Goal: Navigation & Orientation: Find specific page/section

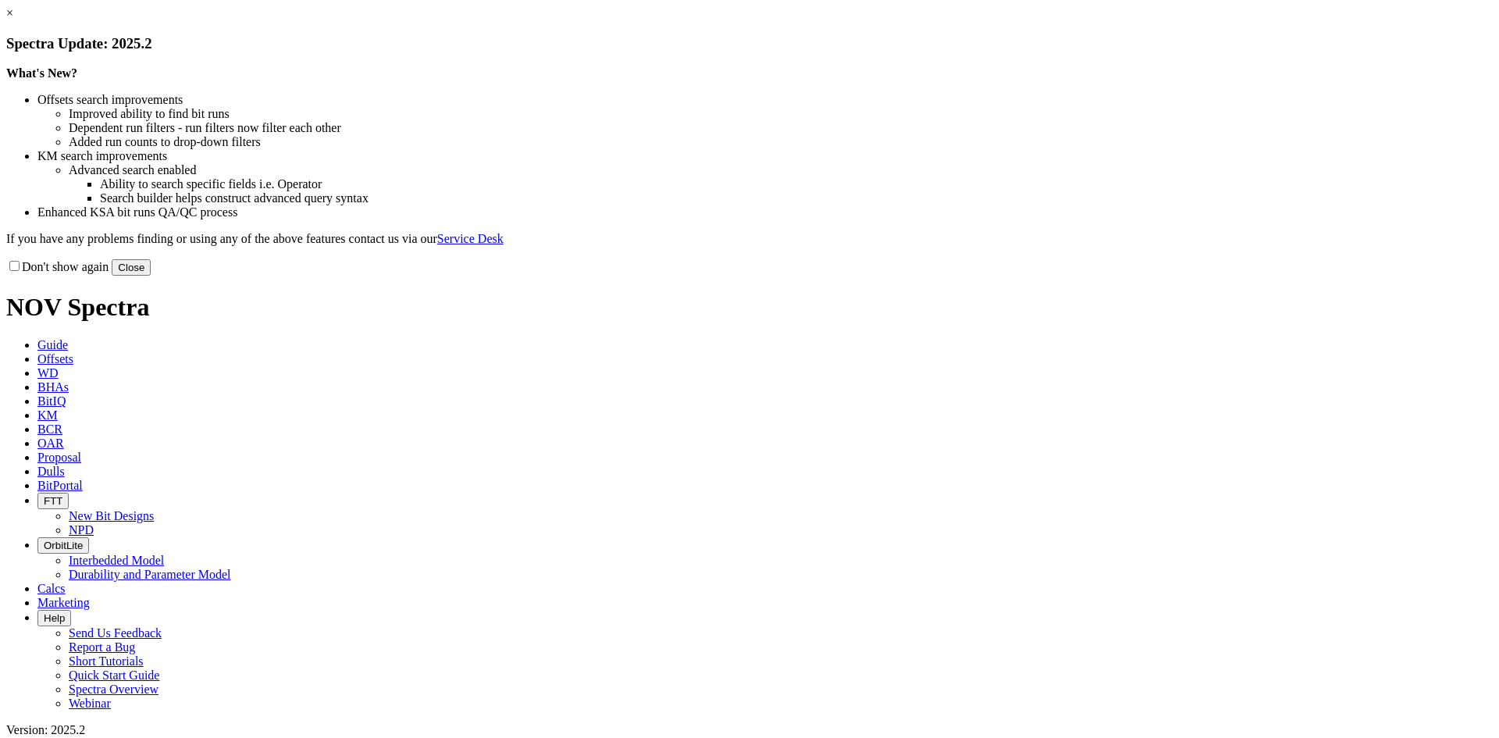
click at [151, 276] on button "Close" at bounding box center [131, 267] width 39 height 16
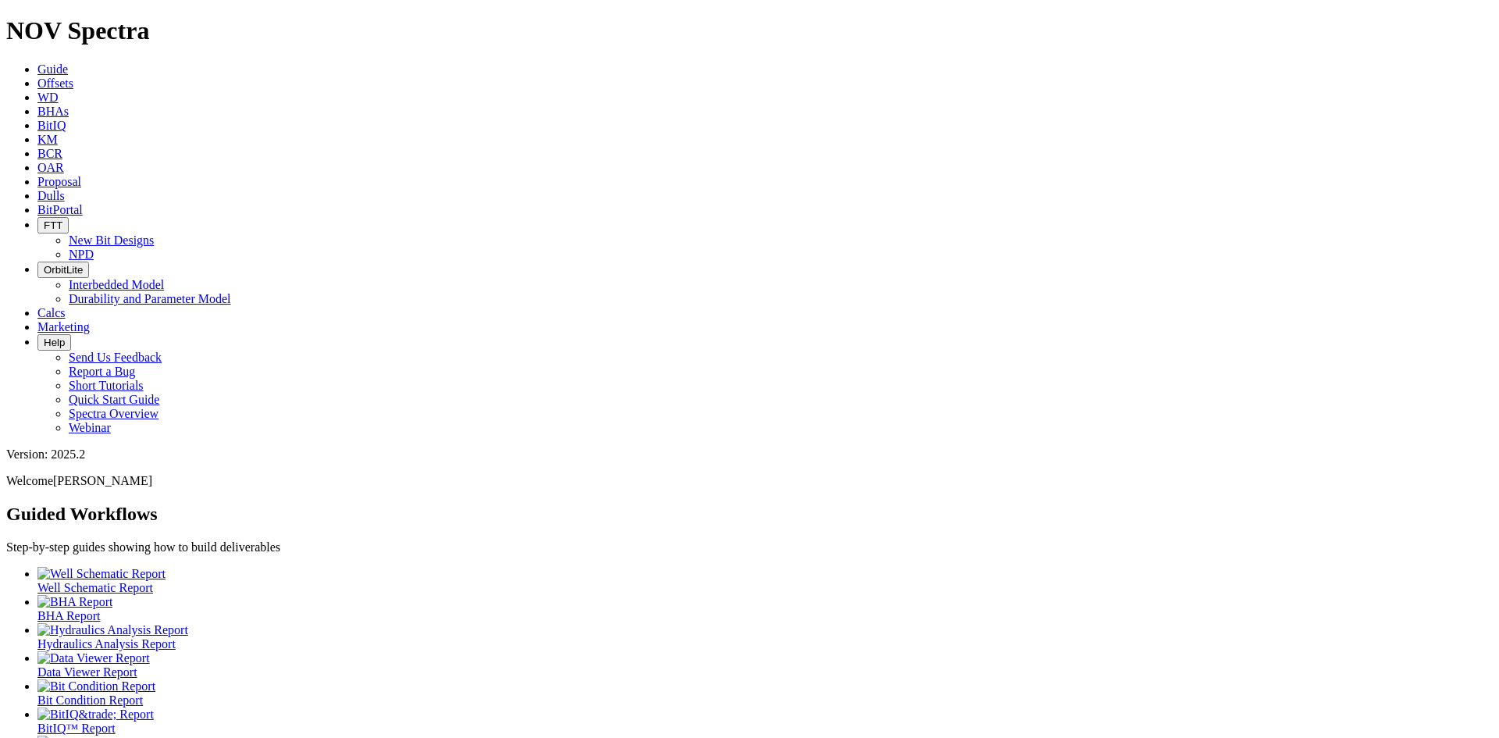
click at [83, 203] on link "BitPortal" at bounding box center [59, 209] width 45 height 13
